Goal: Task Accomplishment & Management: Complete application form

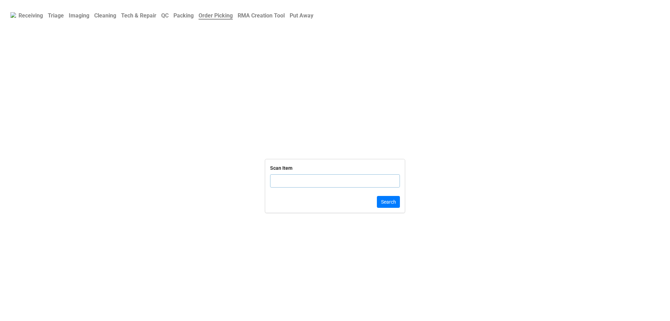
click at [319, 181] on input "text" at bounding box center [335, 180] width 130 height 13
click button "Search" at bounding box center [388, 202] width 23 height 12
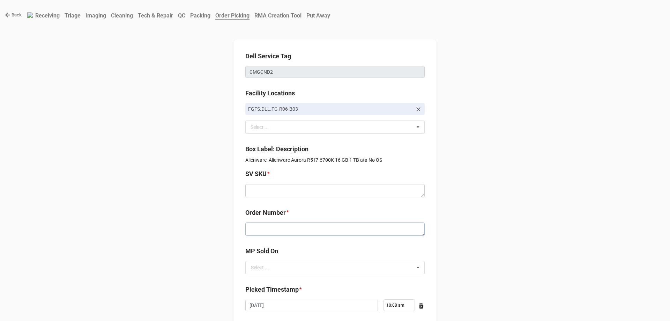
click at [305, 231] on textarea at bounding box center [334, 228] width 179 height 13
paste textarea "5034029"
type textarea "x"
type textarea "5034029"
click at [281, 197] on textarea at bounding box center [334, 190] width 179 height 13
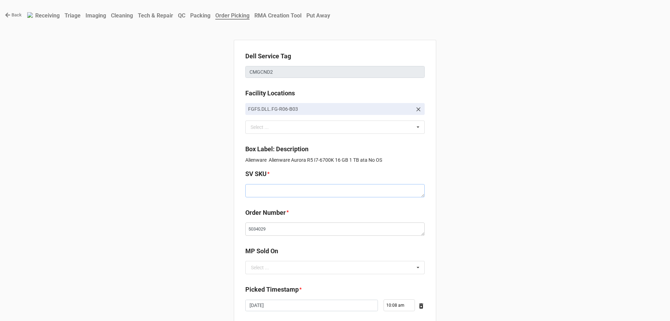
paste textarea "E.AUR05.NOOS.6700Kx.1TBHXXXX16G.G1080.XX1.GY.BxxW"
type textarea "x"
type textarea "E.AUR05.NOOS.6700Kx.1TBHXXXX16G.G1080.XX1.GY.BxxW"
click at [301, 269] on input "text" at bounding box center [335, 267] width 179 height 13
click at [299, 276] on div "D2C" at bounding box center [335, 279] width 179 height 13
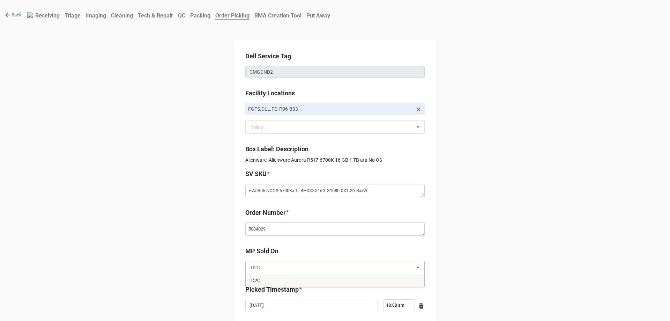
type textarea "x"
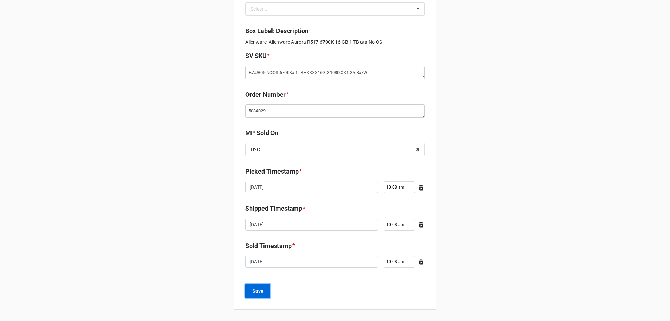
click at [257, 292] on b "Save" at bounding box center [257, 290] width 11 height 7
